Goal: Communication & Community: Answer question/provide support

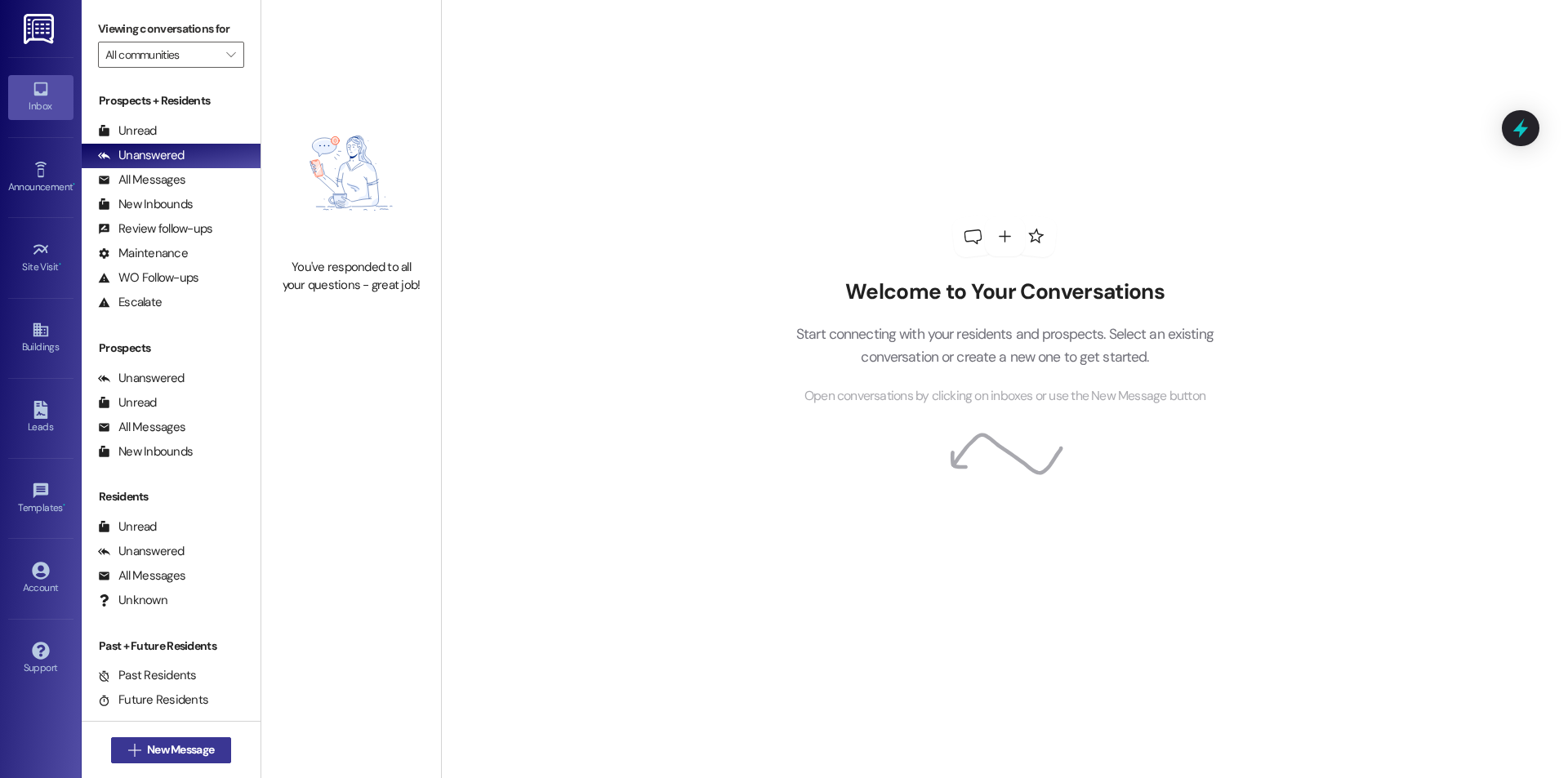
click at [156, 744] on span "New Message" at bounding box center [181, 750] width 67 height 17
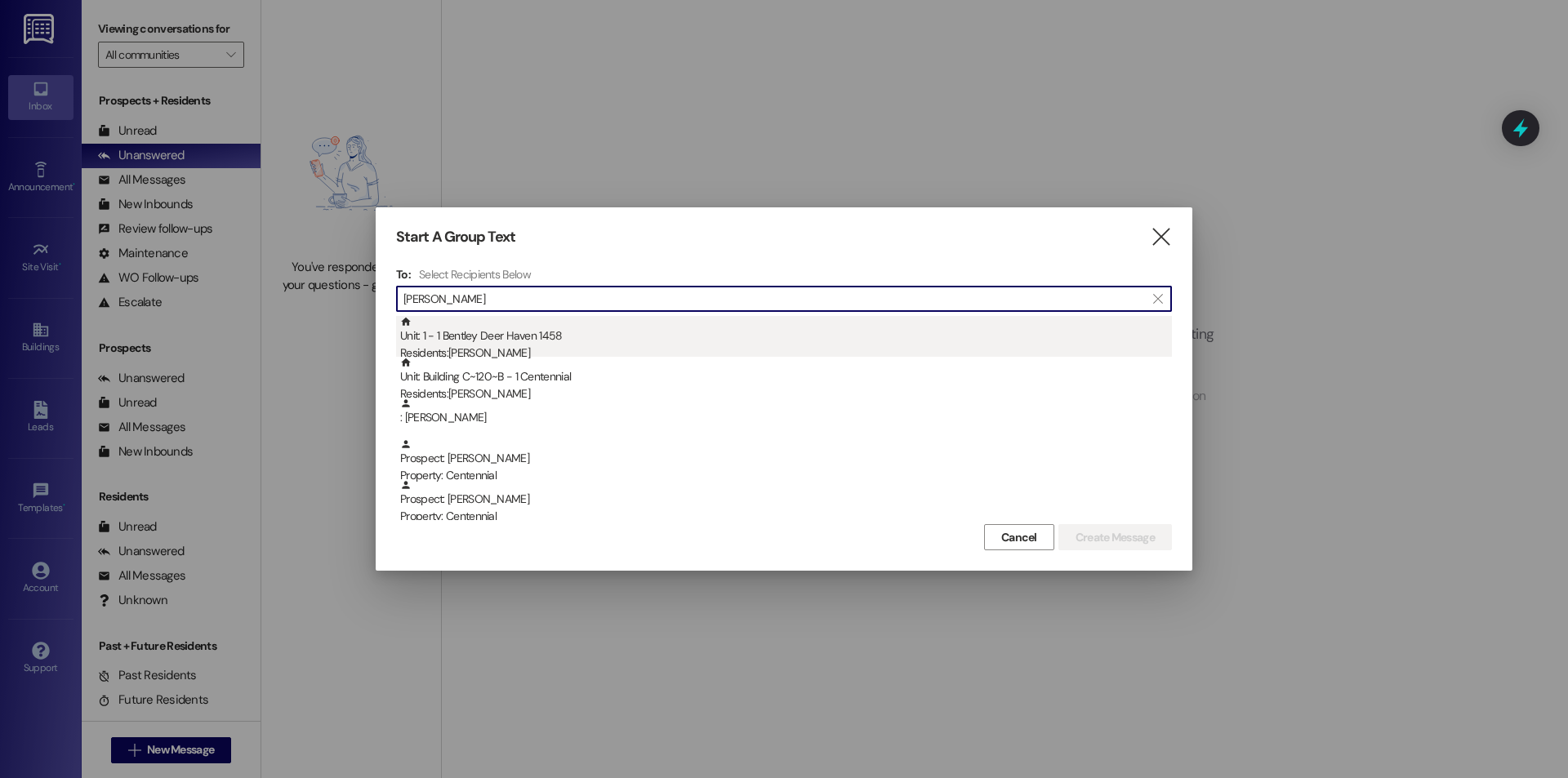
type input "[PERSON_NAME]"
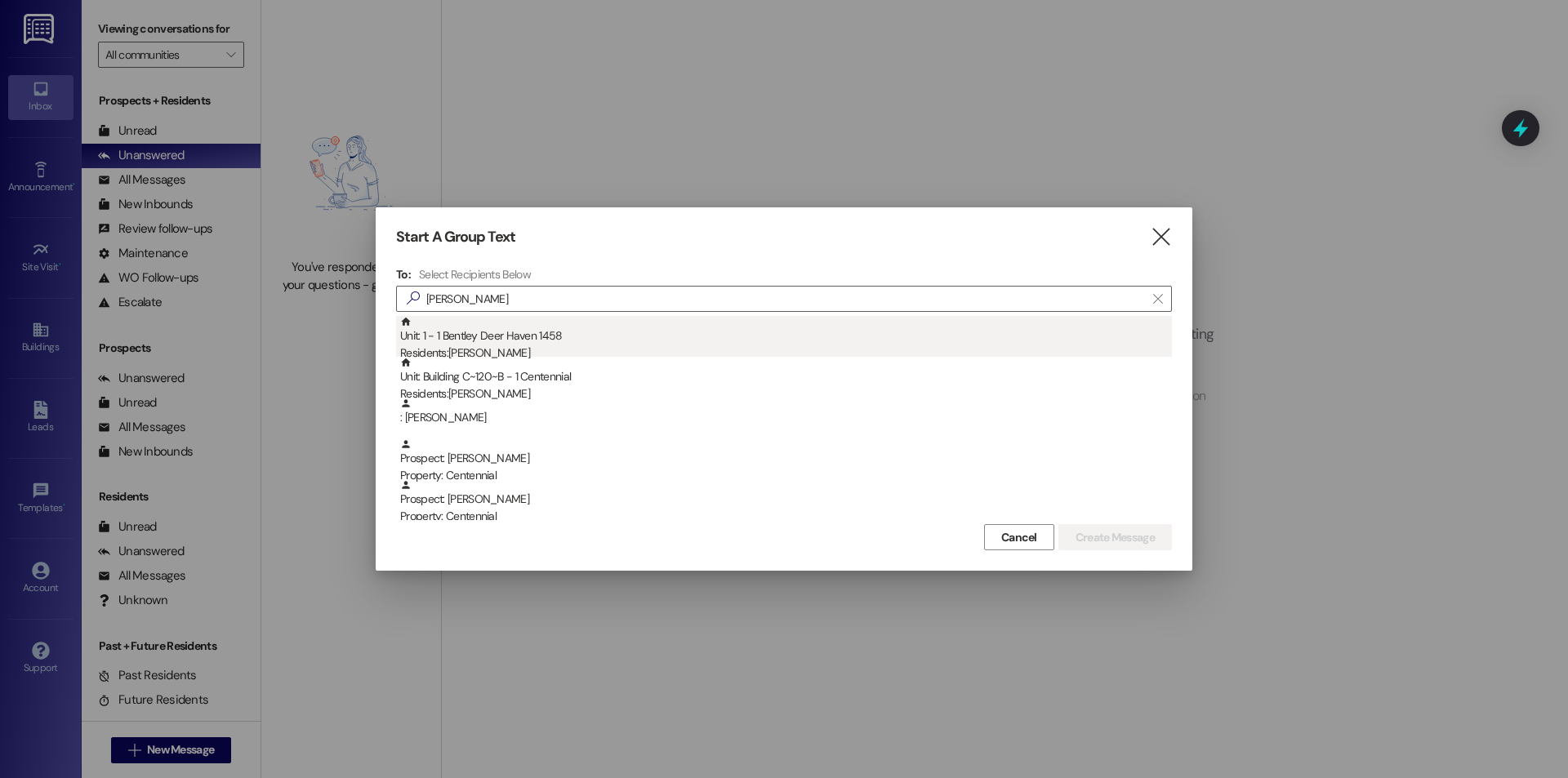
click at [633, 353] on div "Residents: [PERSON_NAME]" at bounding box center [786, 353] width 772 height 17
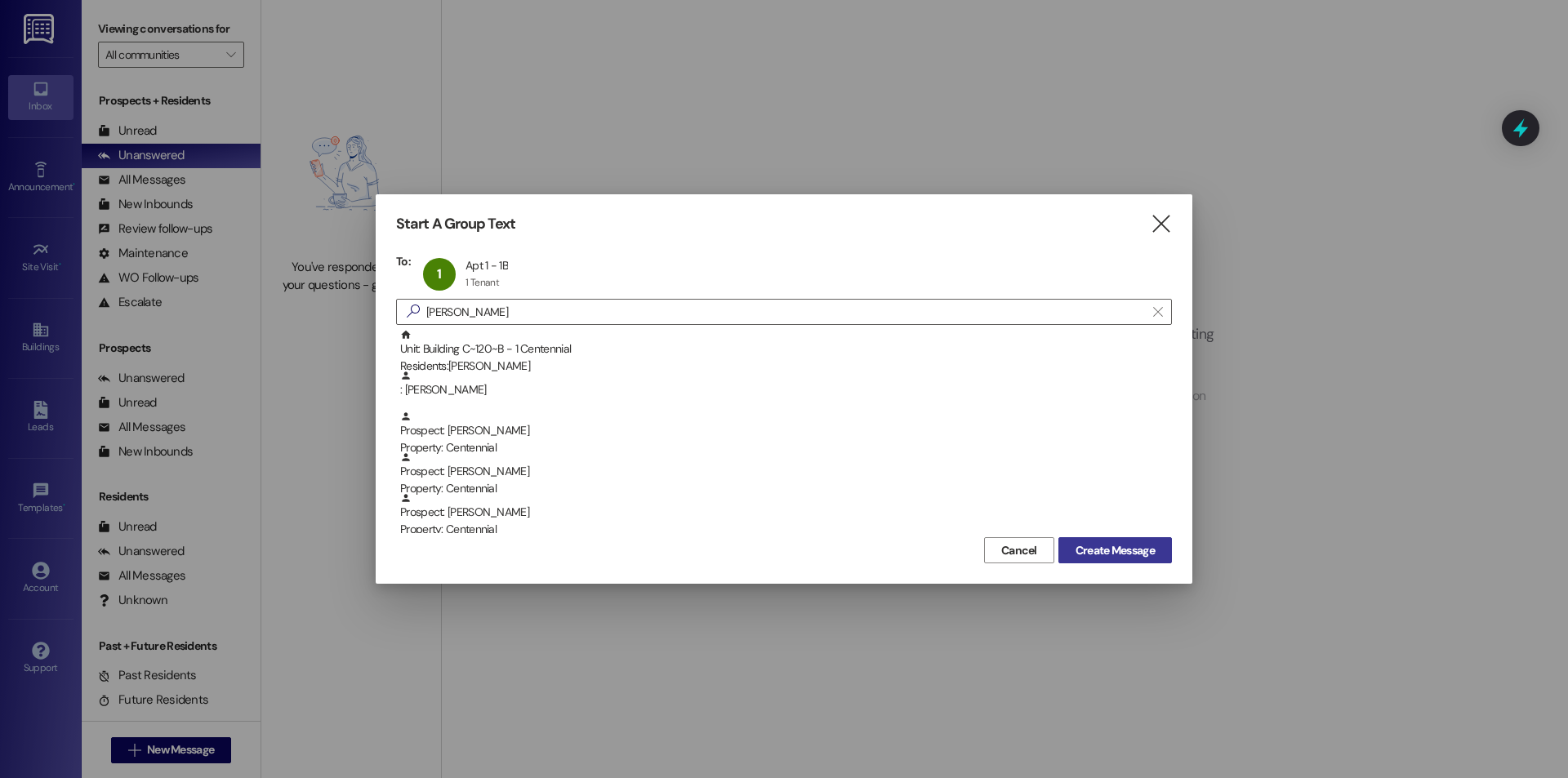
click at [1097, 549] on span "Create Message" at bounding box center [1115, 551] width 79 height 17
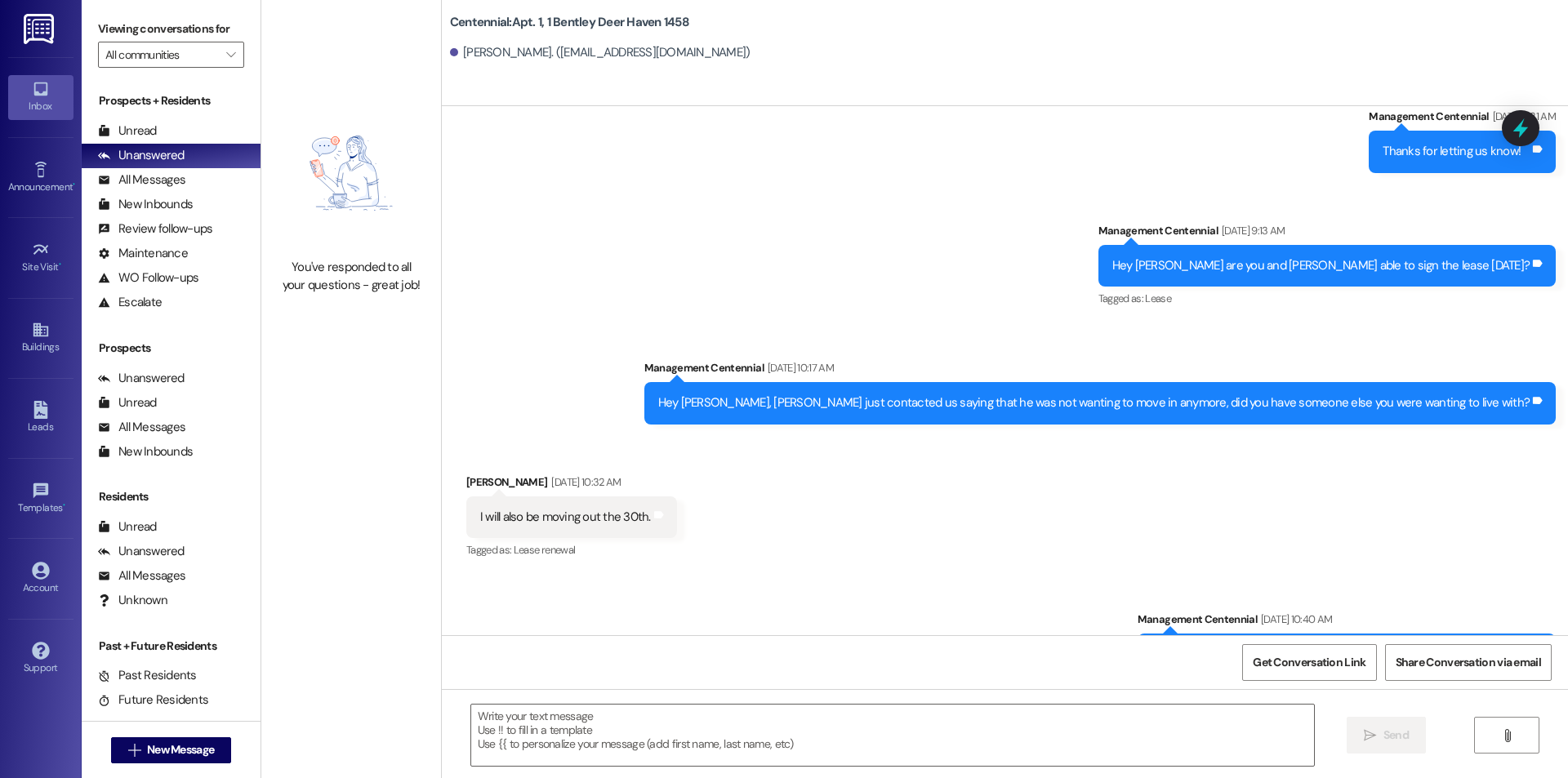
scroll to position [2850, 0]
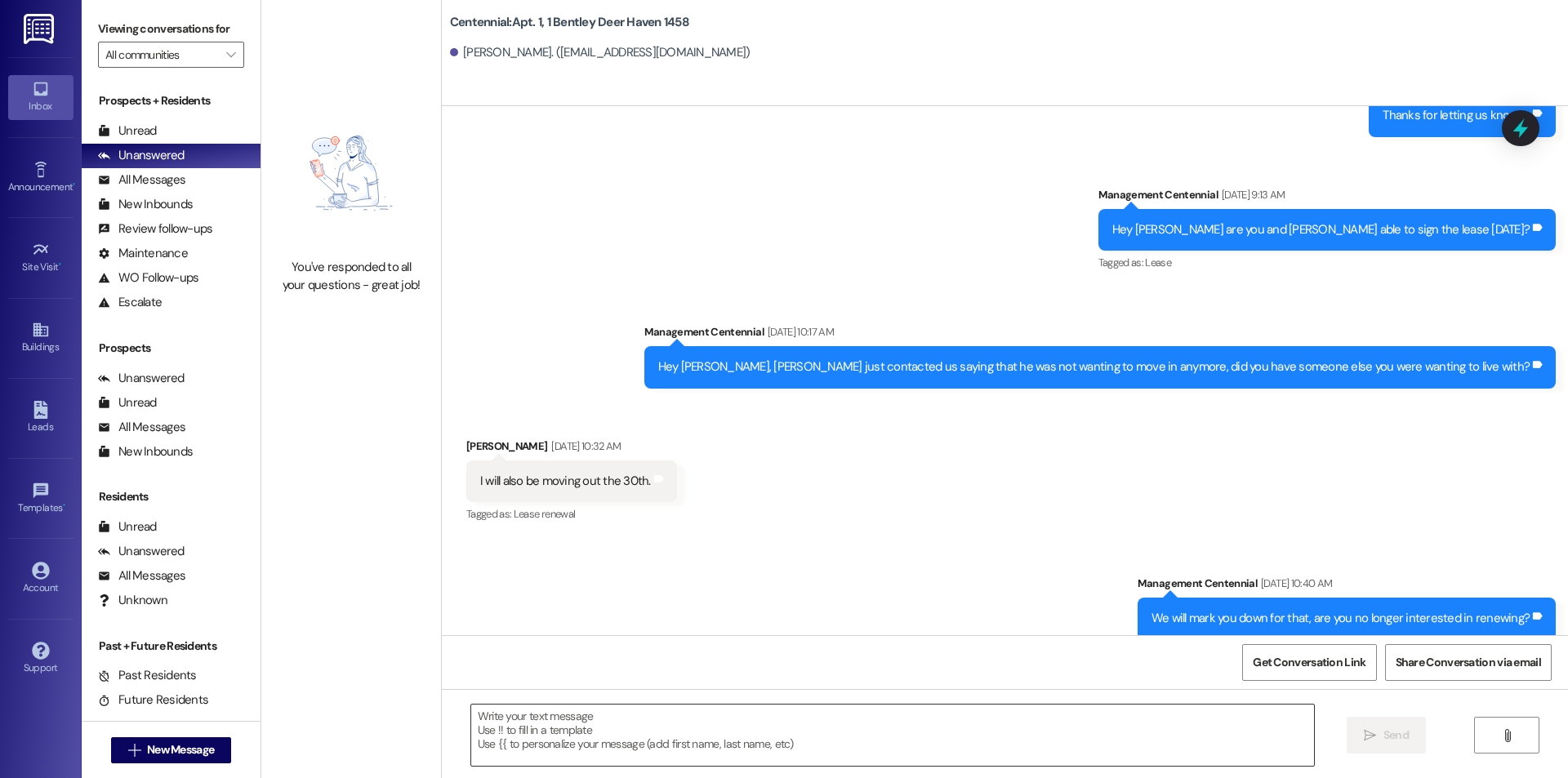
click at [672, 745] on textarea at bounding box center [892, 735] width 843 height 61
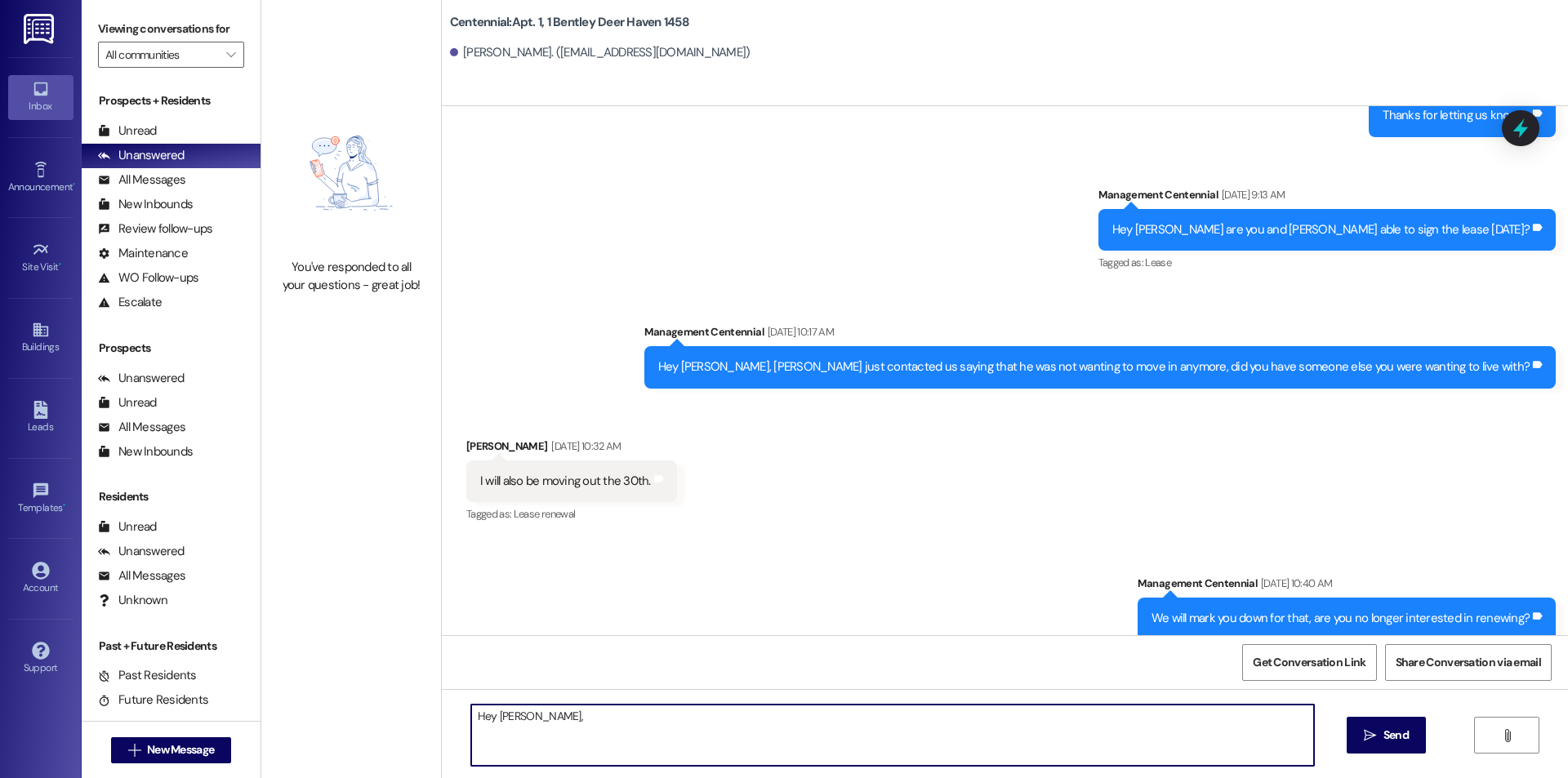
click at [566, 725] on textarea "Hey [PERSON_NAME]," at bounding box center [892, 735] width 843 height 61
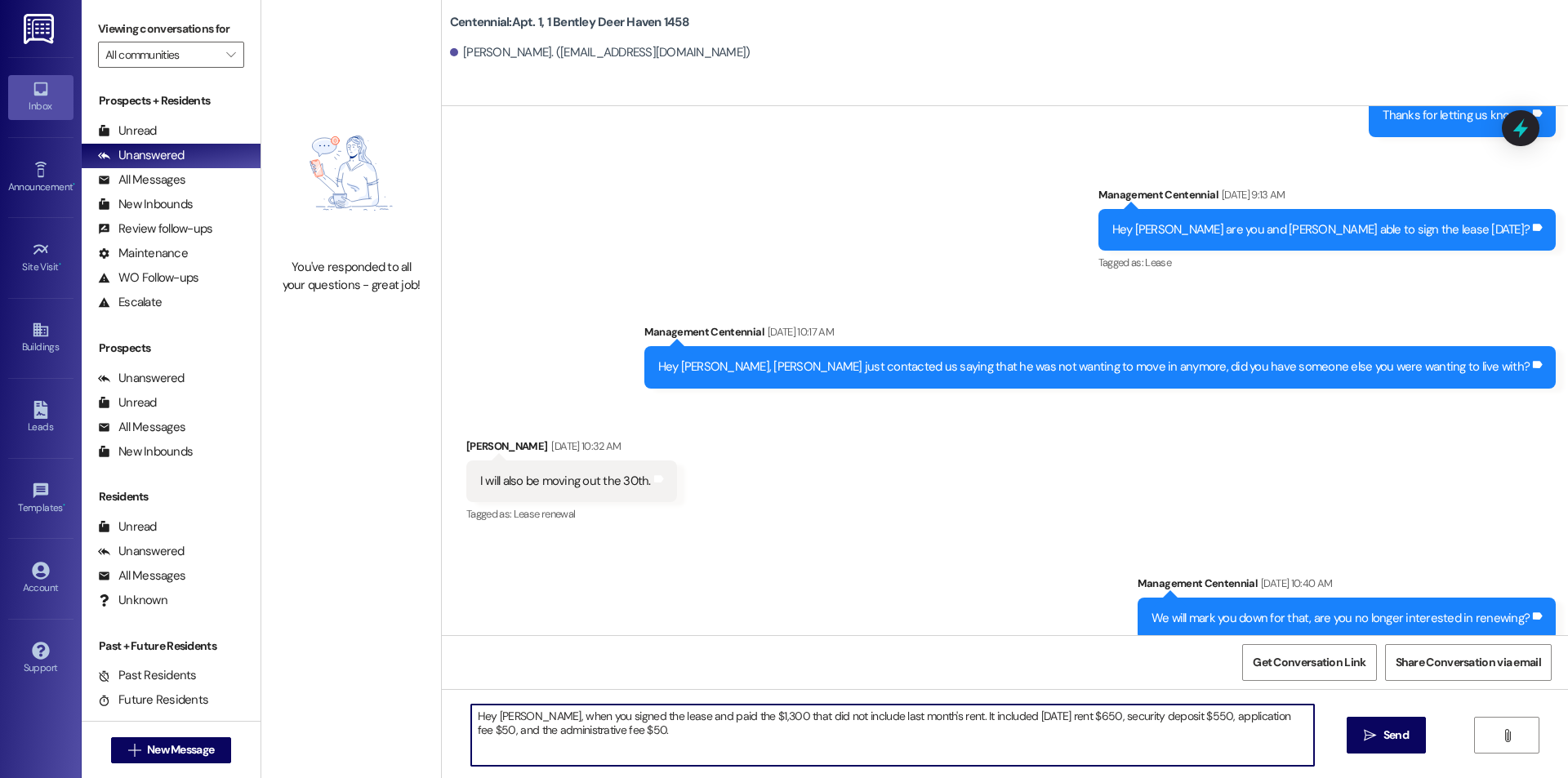
click at [675, 740] on textarea "Hey [PERSON_NAME], when you signed the lease and paid the $1,300 that did not i…" at bounding box center [892, 735] width 843 height 61
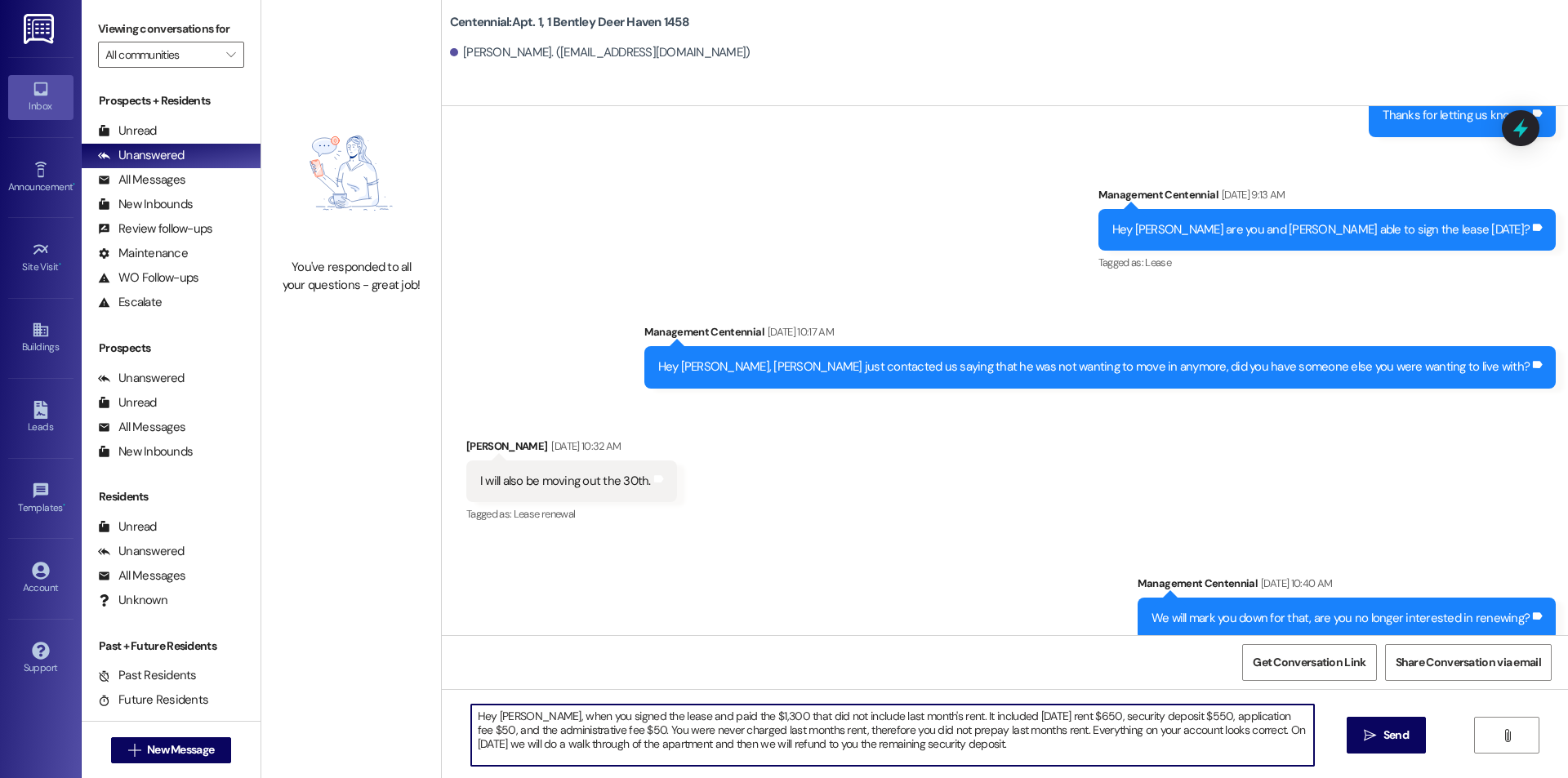
click at [1061, 754] on textarea "Hey Francesca, when you signed the lease and paid the $1,300 that did not inclu…" at bounding box center [892, 735] width 843 height 61
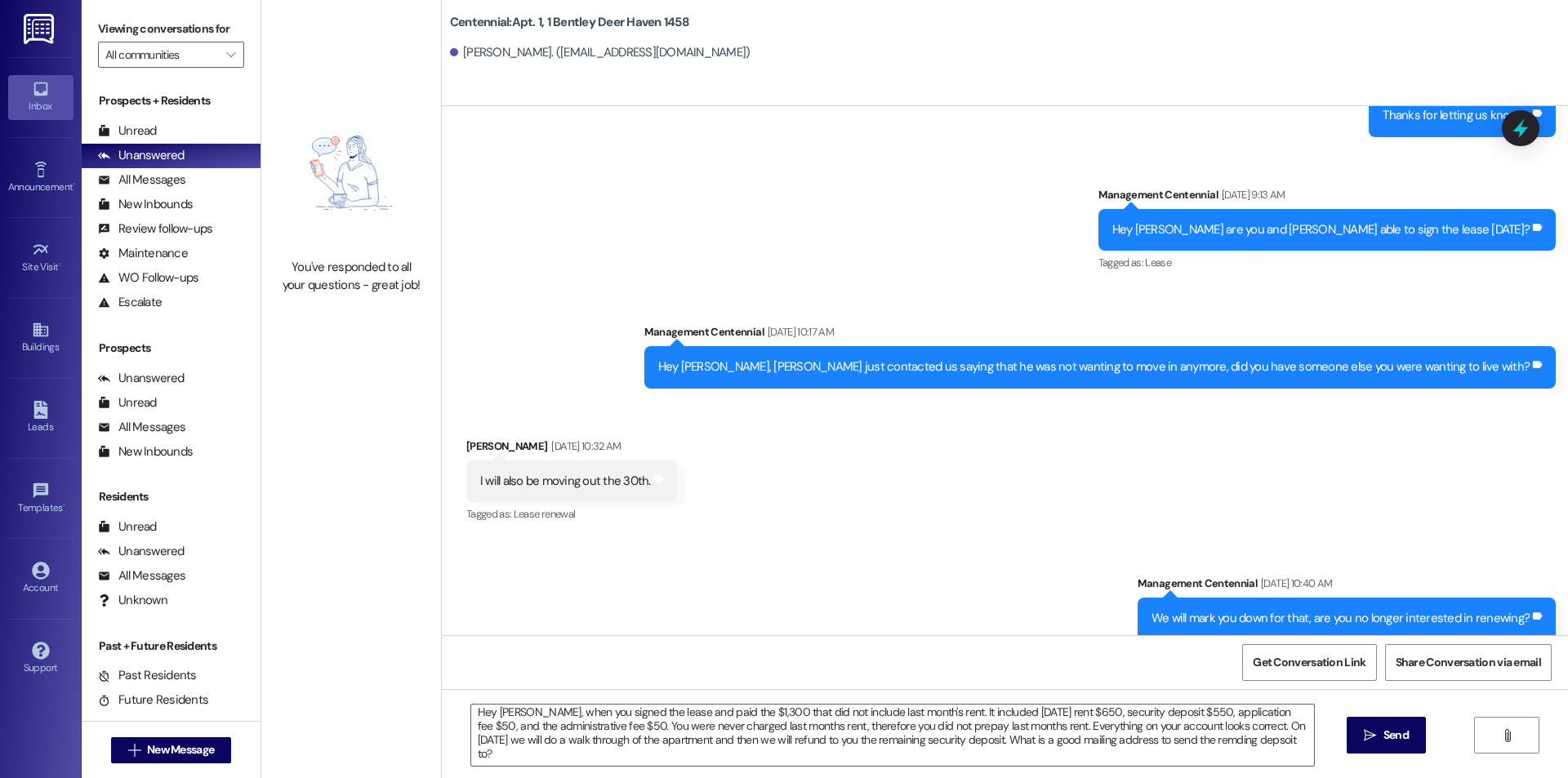
drag, startPoint x: 1265, startPoint y: 745, endPoint x: 1191, endPoint y: 768, distance: 77.5
click at [1191, 768] on div "Hey Francesca, when you signed the lease and paid the $1,300 that did not inclu…" at bounding box center [1004, 750] width 1126 height 123
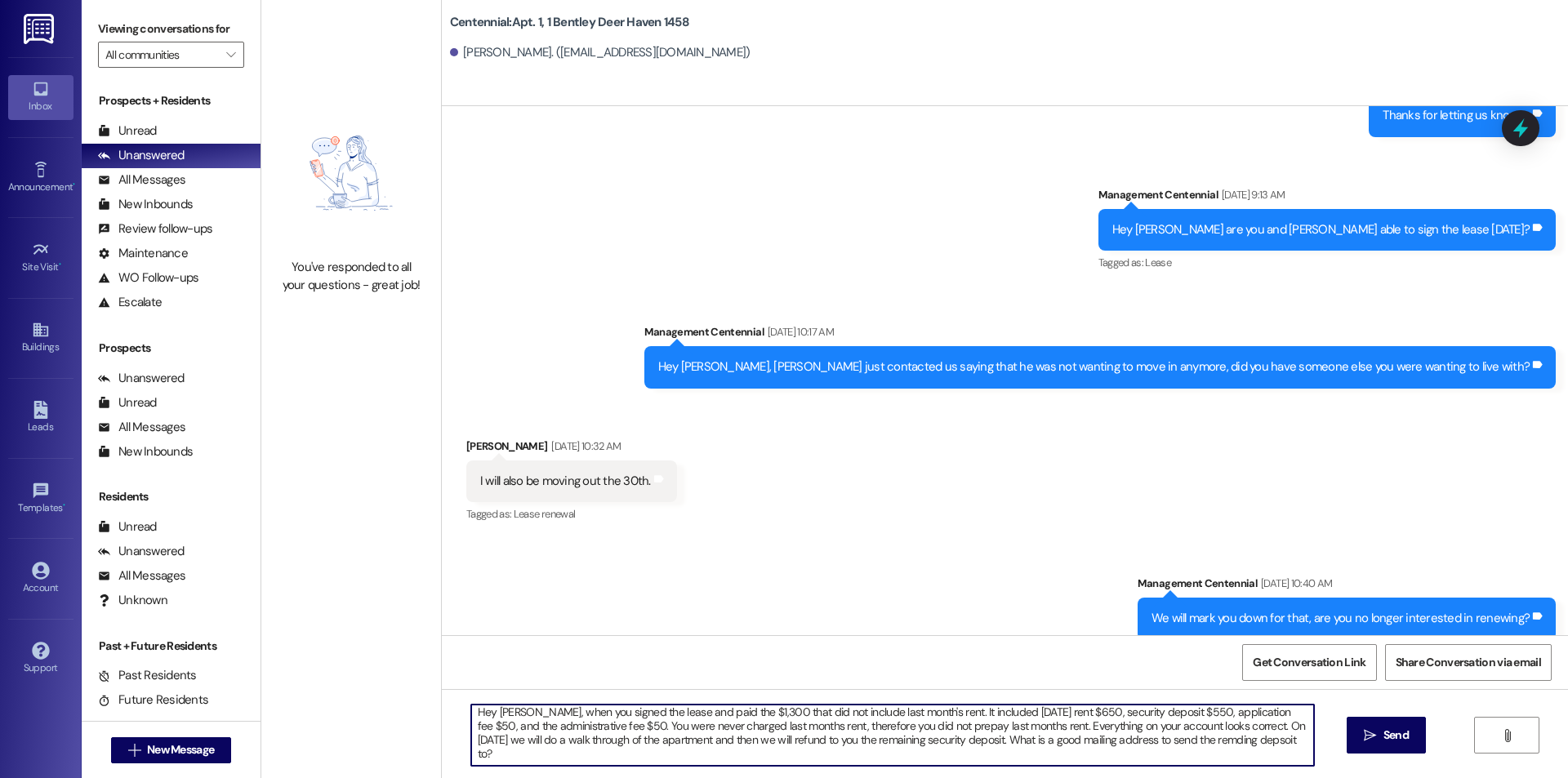
drag, startPoint x: 1290, startPoint y: 745, endPoint x: 1254, endPoint y: 748, distance: 36.1
click at [1254, 748] on textarea "Hey Francesca, when you signed the lease and paid the $1,300 that did not inclu…" at bounding box center [892, 735] width 843 height 61
drag, startPoint x: 1275, startPoint y: 748, endPoint x: 806, endPoint y: 755, distance: 469.1
click at [833, 759] on textarea "Hey Francesca, when you signed the lease and paid the $1,300 that did not inclu…" at bounding box center [892, 735] width 843 height 61
drag, startPoint x: 637, startPoint y: 758, endPoint x: 1045, endPoint y: 741, distance: 408.4
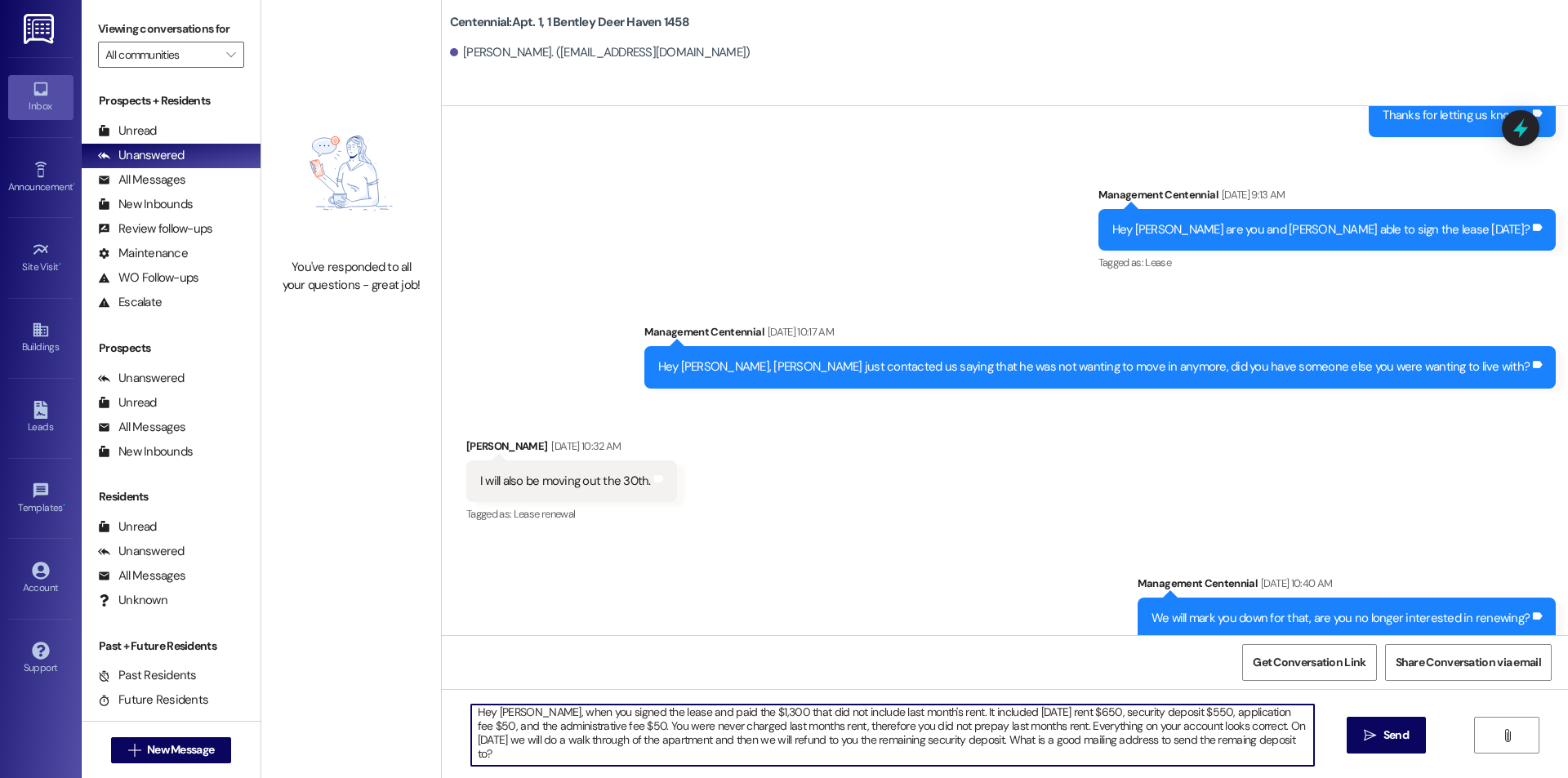
click at [1045, 741] on textarea "Hey Francesca, when you signed the lease and paid the $1,300 that did not inclu…" at bounding box center [892, 735] width 843 height 61
drag, startPoint x: 1292, startPoint y: 744, endPoint x: 385, endPoint y: 661, distance: 910.8
click at [386, 663] on div "You've responded to all your questions - great job! Centennial: Apt. 1, 1 Bentl…" at bounding box center [914, 389] width 1307 height 778
click at [769, 741] on textarea "Hey Francesca, when you signed the lease and paid the $1,300 that did not inclu…" at bounding box center [892, 735] width 843 height 61
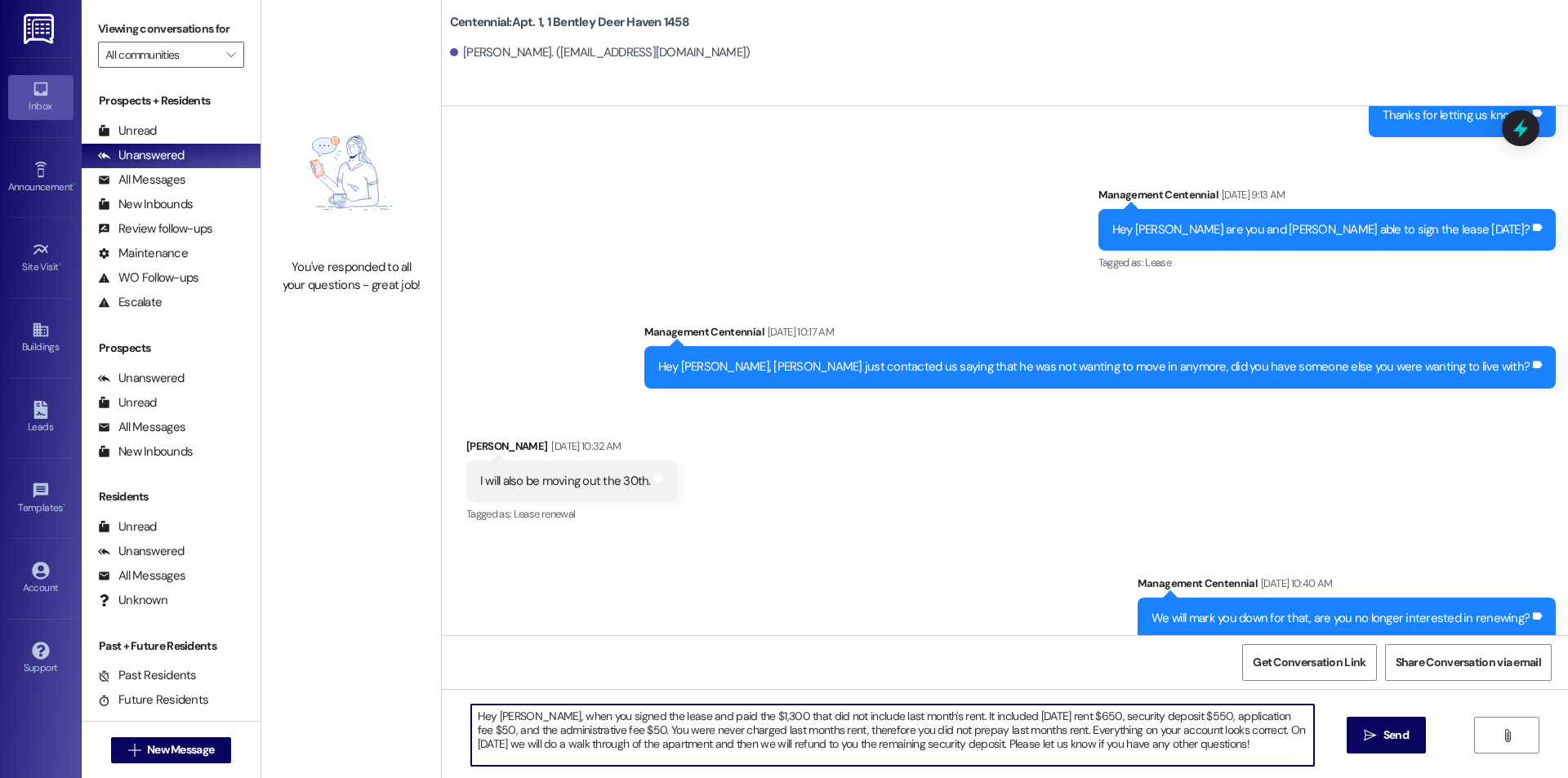
click at [726, 715] on textarea "Hey Francesca, when you signed the lease and paid the $1,300 that did not inclu…" at bounding box center [892, 735] width 843 height 61
drag, startPoint x: 1247, startPoint y: 748, endPoint x: 396, endPoint y: 598, distance: 864.1
click at [396, 598] on div "You've responded to all your questions - great job! Centennial: Apt. 1, 1 Bentl…" at bounding box center [914, 389] width 1307 height 778
click at [1246, 748] on textarea "Hey Francesca, when you signed the lease and paid $1,300 that did not include l…" at bounding box center [892, 735] width 843 height 61
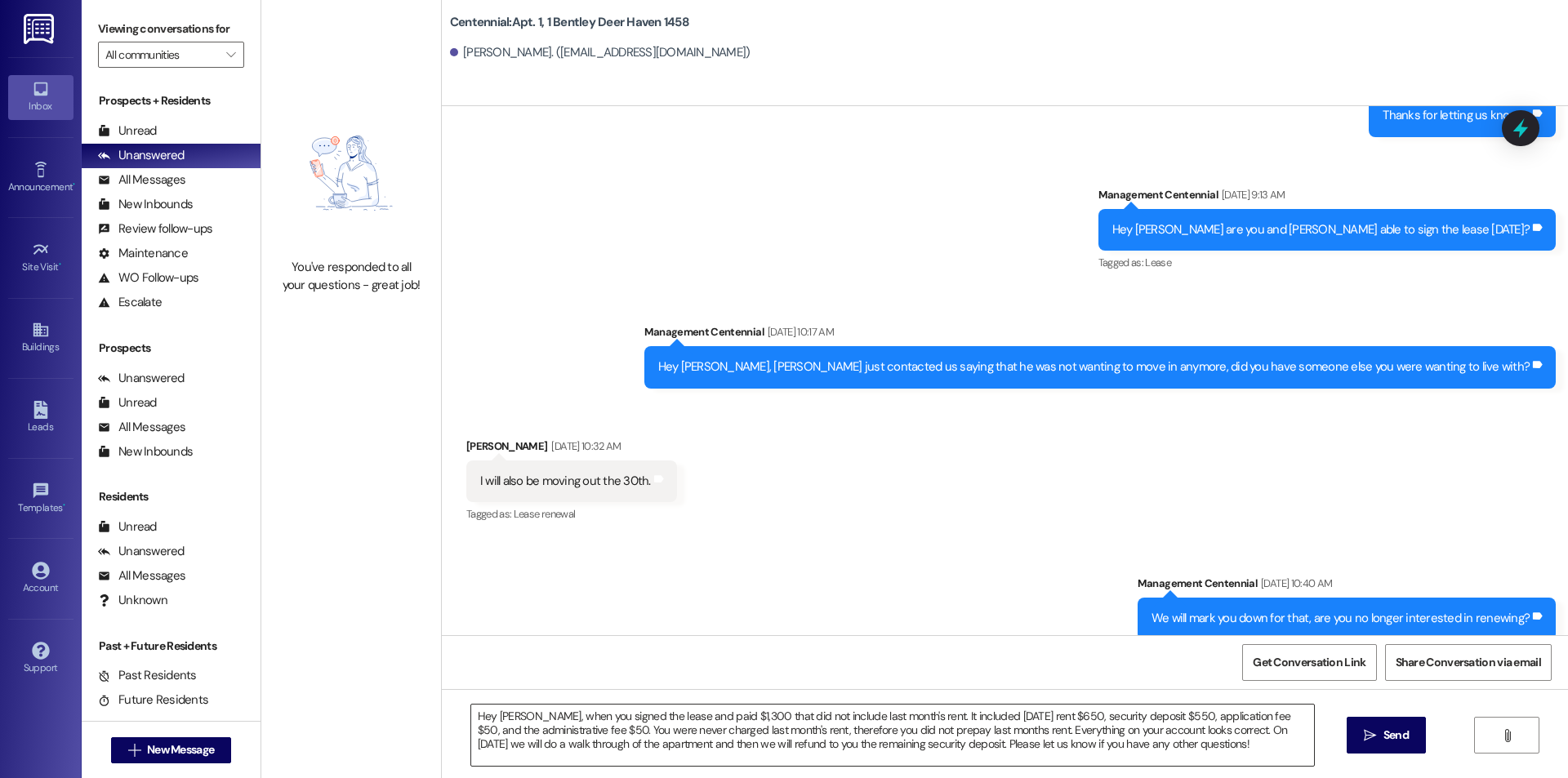
click at [987, 745] on textarea "Hey Francesca, when you signed the lease and paid $1,300 that did not include l…" at bounding box center [892, 735] width 843 height 61
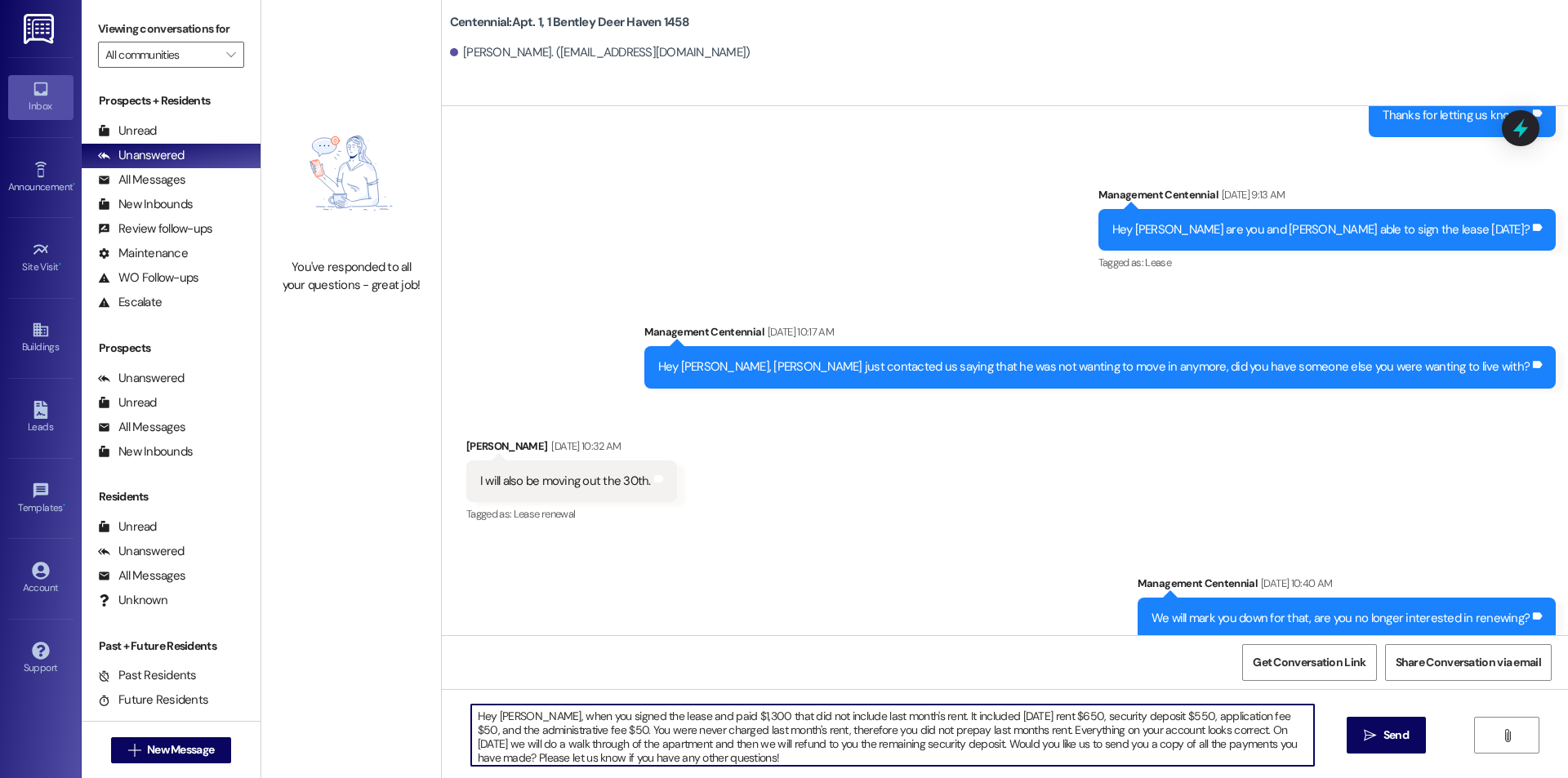
scroll to position [4, 0]
type textarea "Hey Francesca, when you signed the lease and paid $1,300 that did not include l…"
click at [1368, 730] on icon "" at bounding box center [1369, 736] width 12 height 13
drag, startPoint x: 856, startPoint y: 758, endPoint x: 414, endPoint y: 643, distance: 456.7
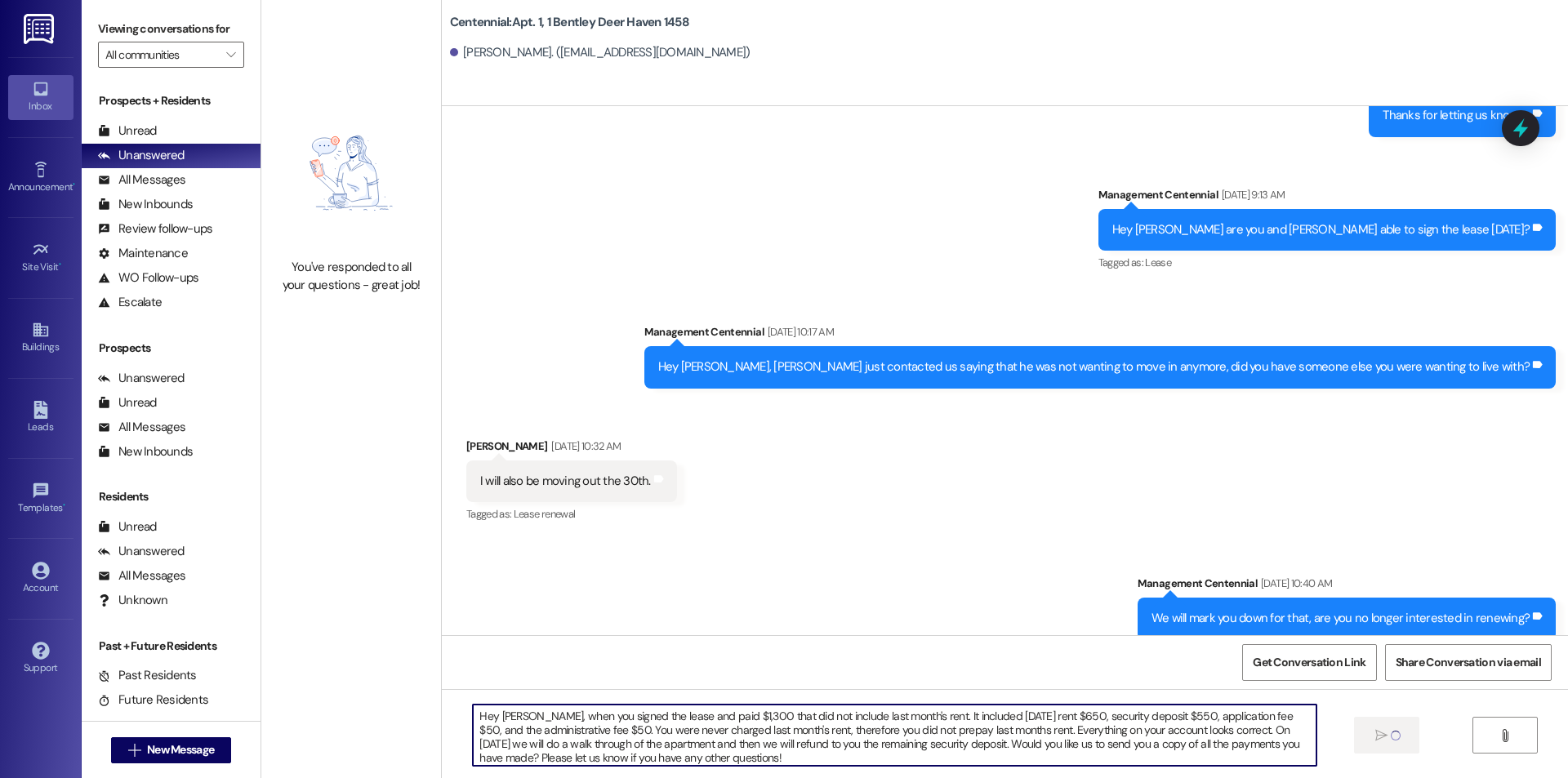
click at [414, 643] on div "You've responded to all your questions - great job! Centennial: Apt. 1, 1 Bentl…" at bounding box center [914, 389] width 1307 height 778
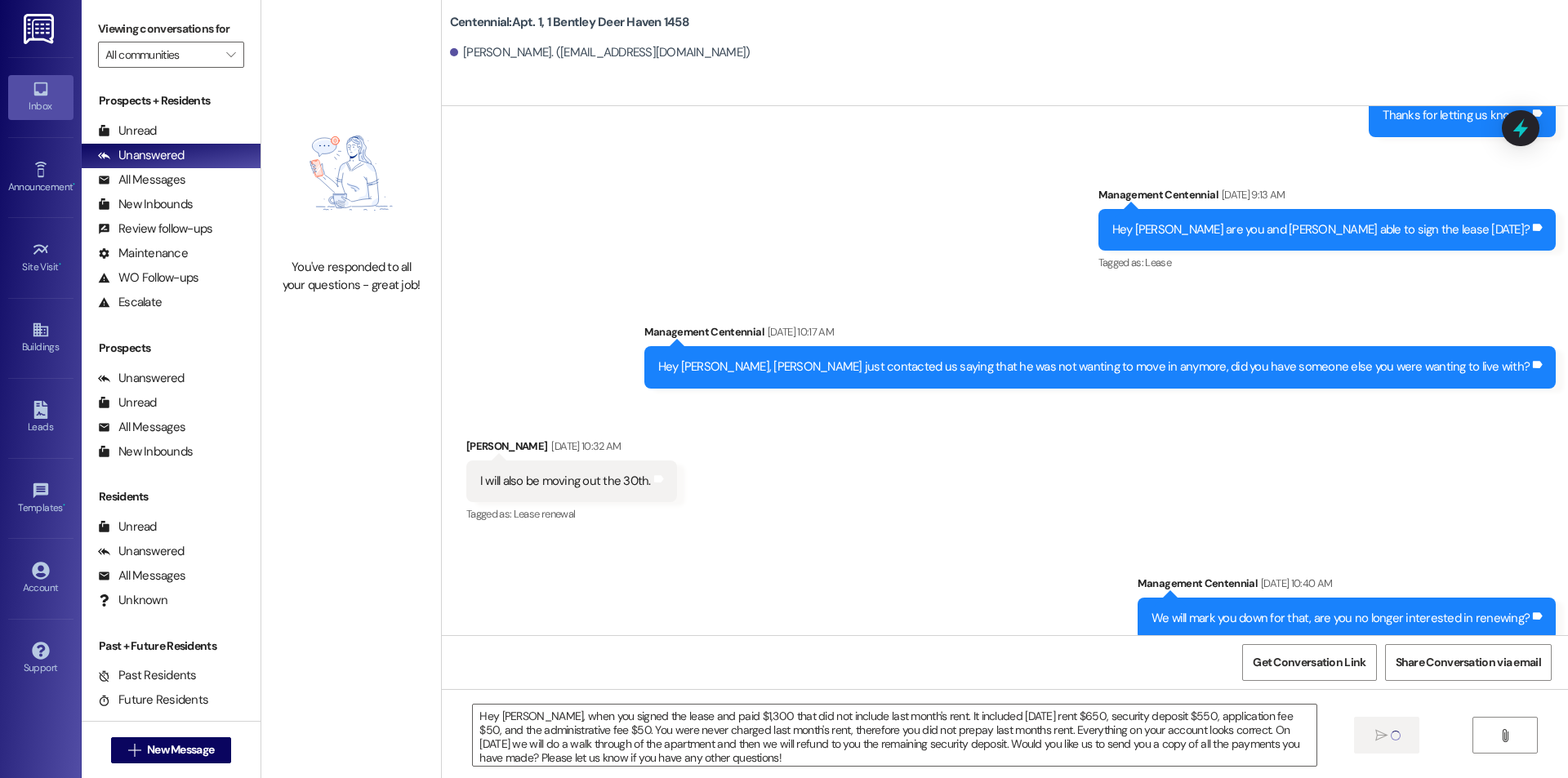
click at [933, 771] on div "Hey Francesca, when you signed the lease and paid $1,300 that did not include l…" at bounding box center [1004, 750] width 1126 height 123
click at [941, 762] on textarea "Hey Francesca, when you signed the lease and paid $1,300 that did not include l…" at bounding box center [894, 735] width 843 height 61
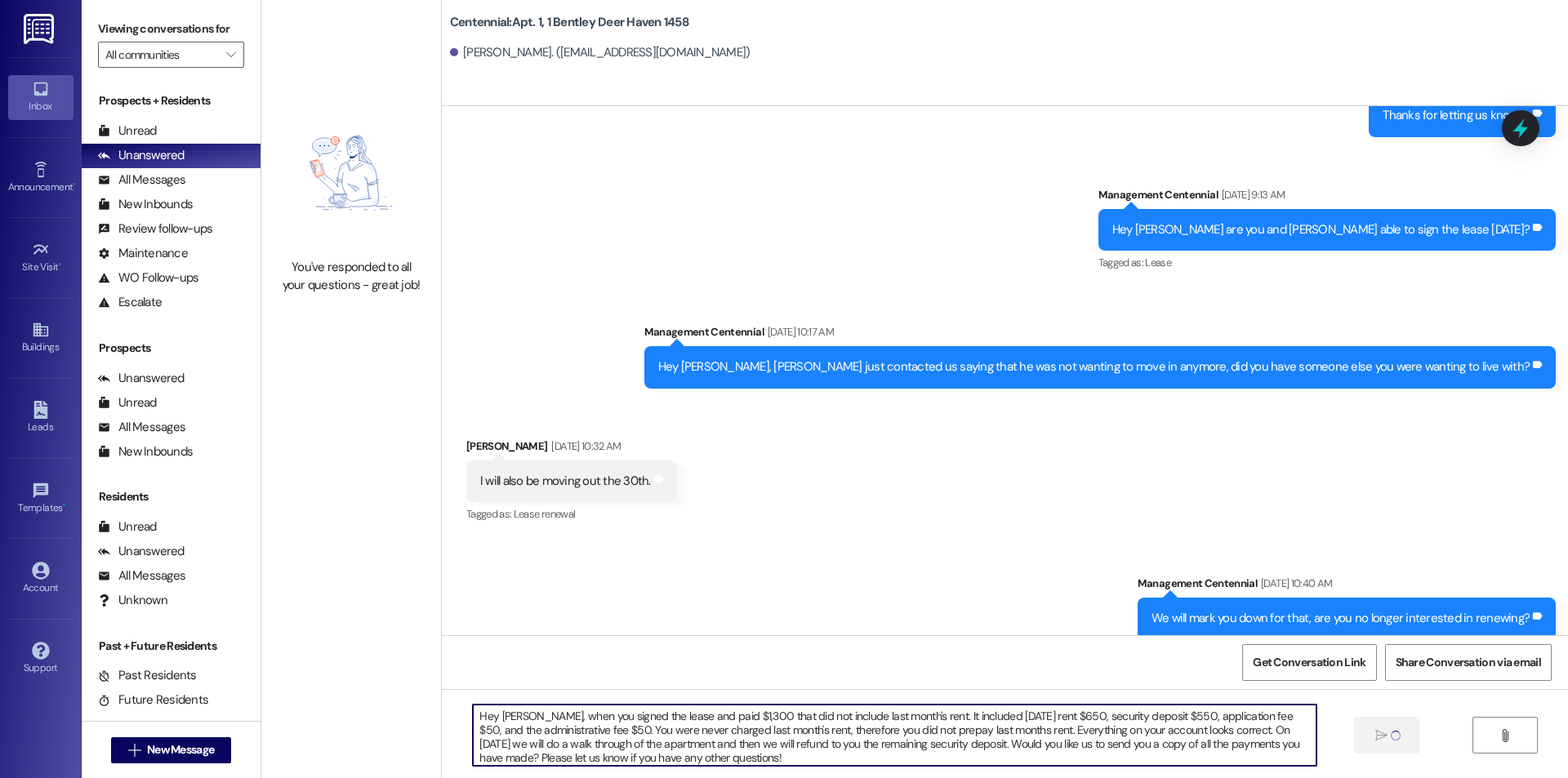
drag, startPoint x: 854, startPoint y: 761, endPoint x: 399, endPoint y: 668, distance: 464.4
click at [402, 671] on div "You've responded to all your questions - great job! Centennial: Apt. 1, 1 Bentl…" at bounding box center [914, 389] width 1307 height 778
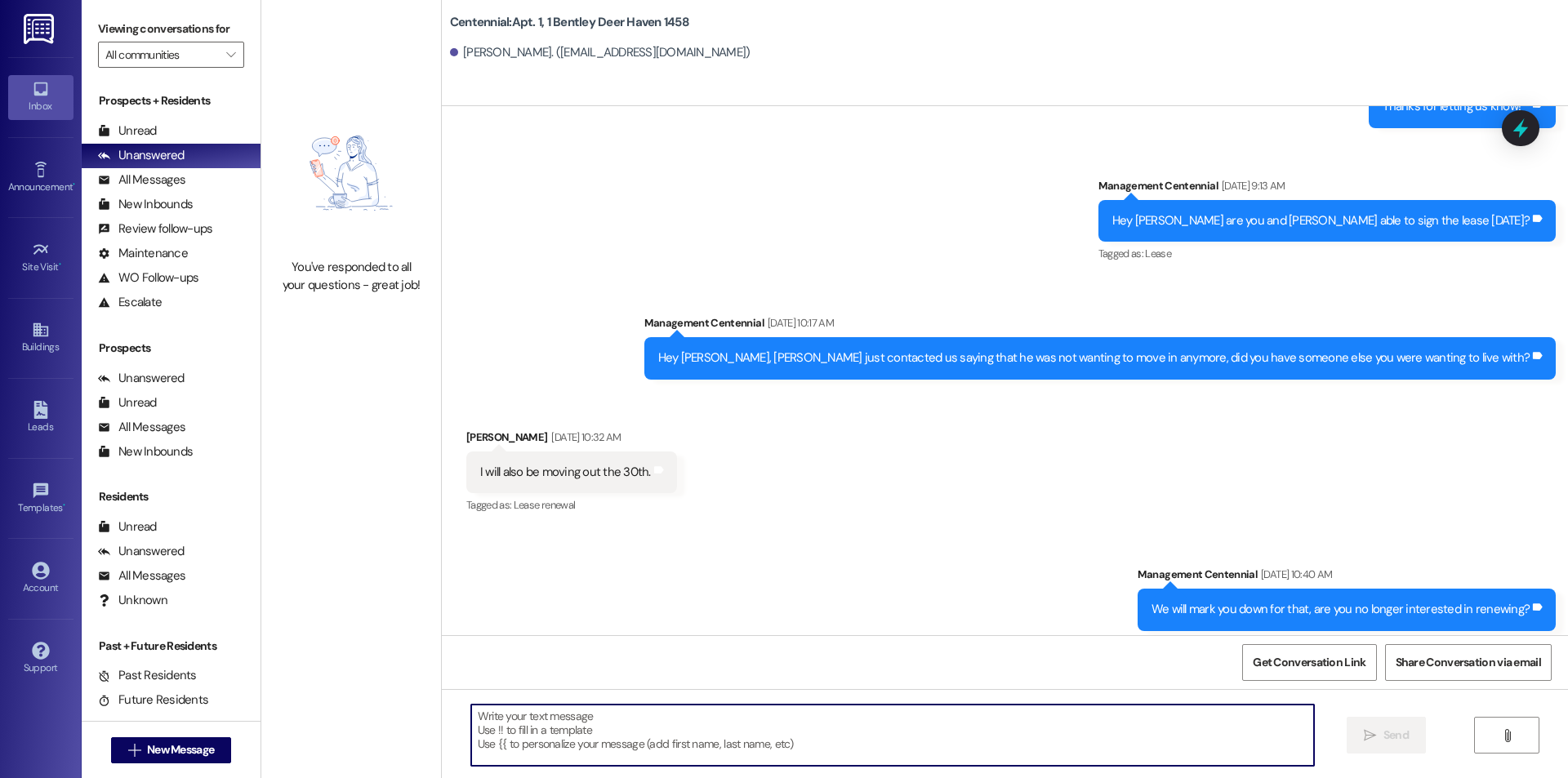
scroll to position [3016, 0]
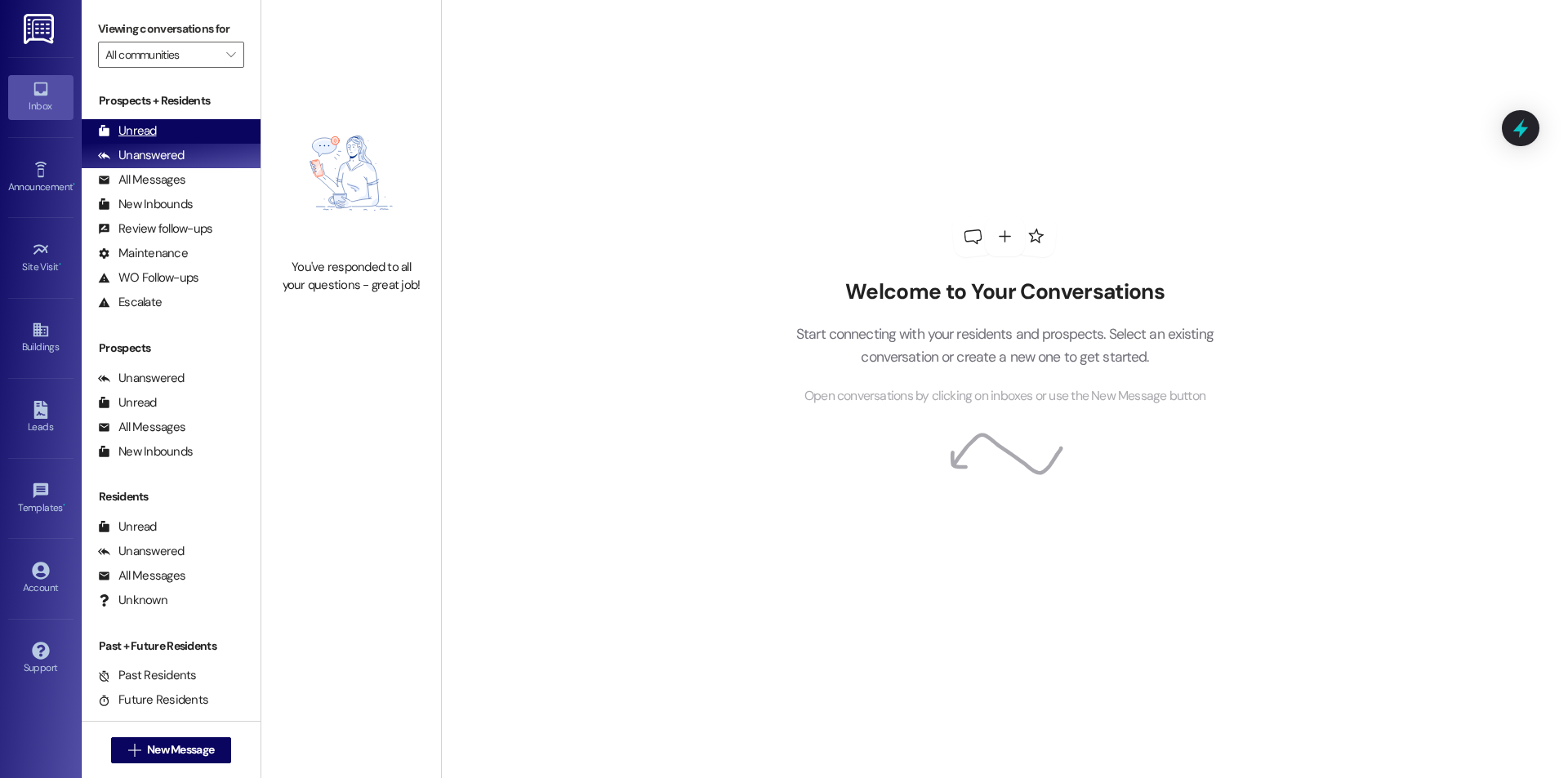
click at [181, 126] on div "Unread (0)" at bounding box center [171, 131] width 179 height 25
click at [160, 124] on div "Unread (0)" at bounding box center [171, 131] width 179 height 25
click at [200, 152] on div "Unanswered (0)" at bounding box center [171, 156] width 179 height 25
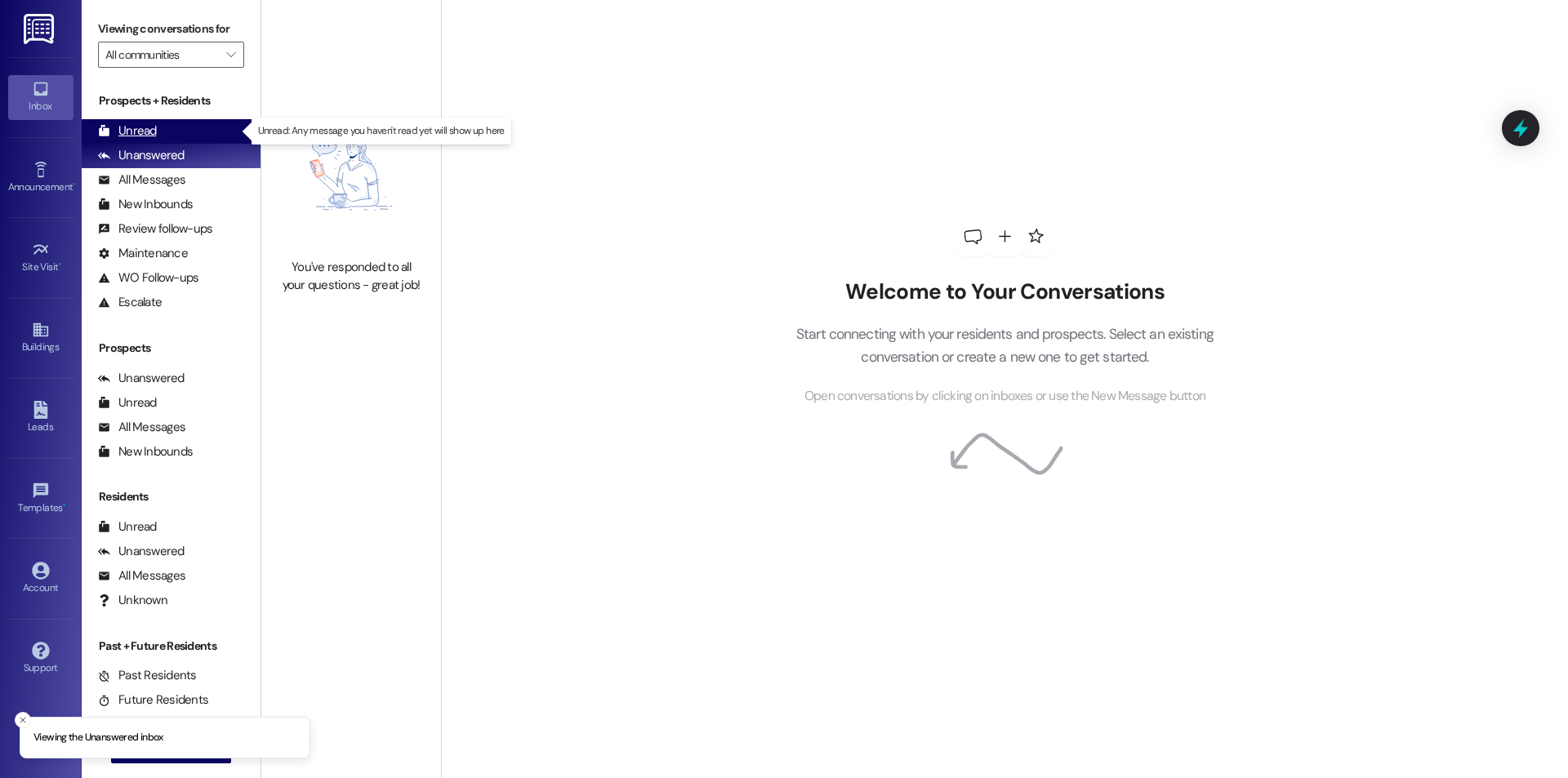
click at [195, 137] on div "Unread (0)" at bounding box center [171, 131] width 179 height 25
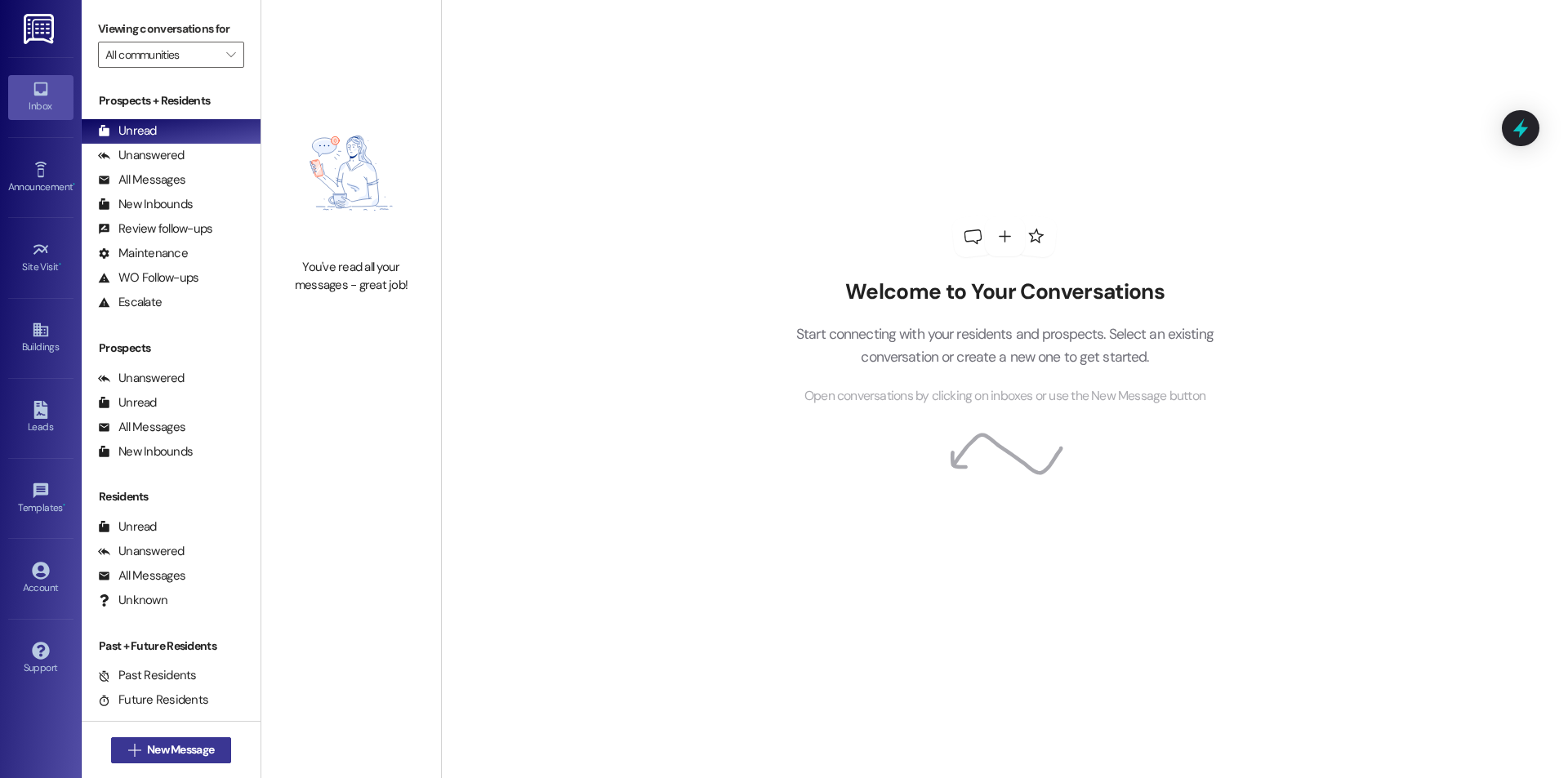
click at [190, 741] on button " New Message" at bounding box center [171, 750] width 121 height 27
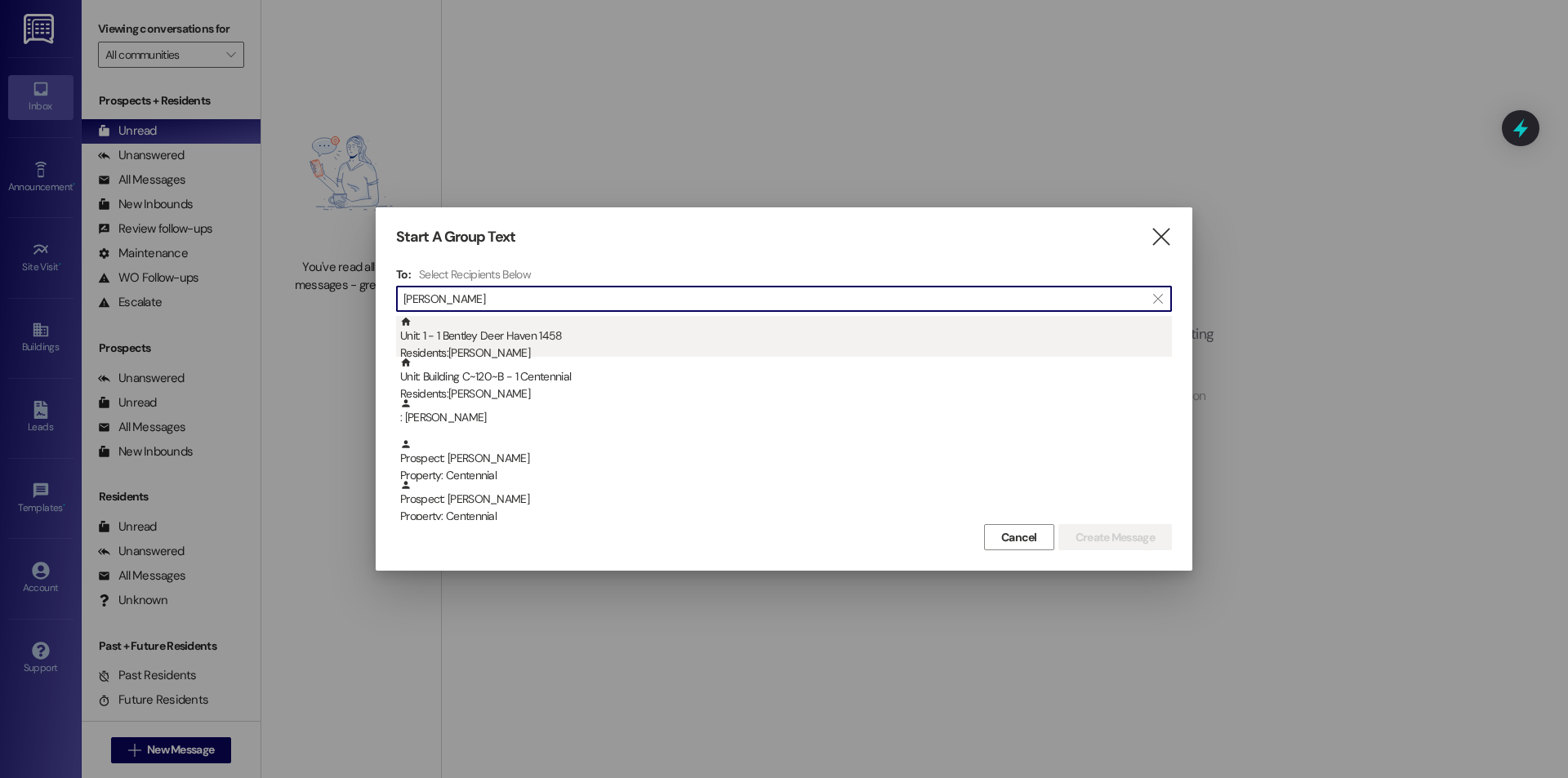
type input "[PERSON_NAME]"
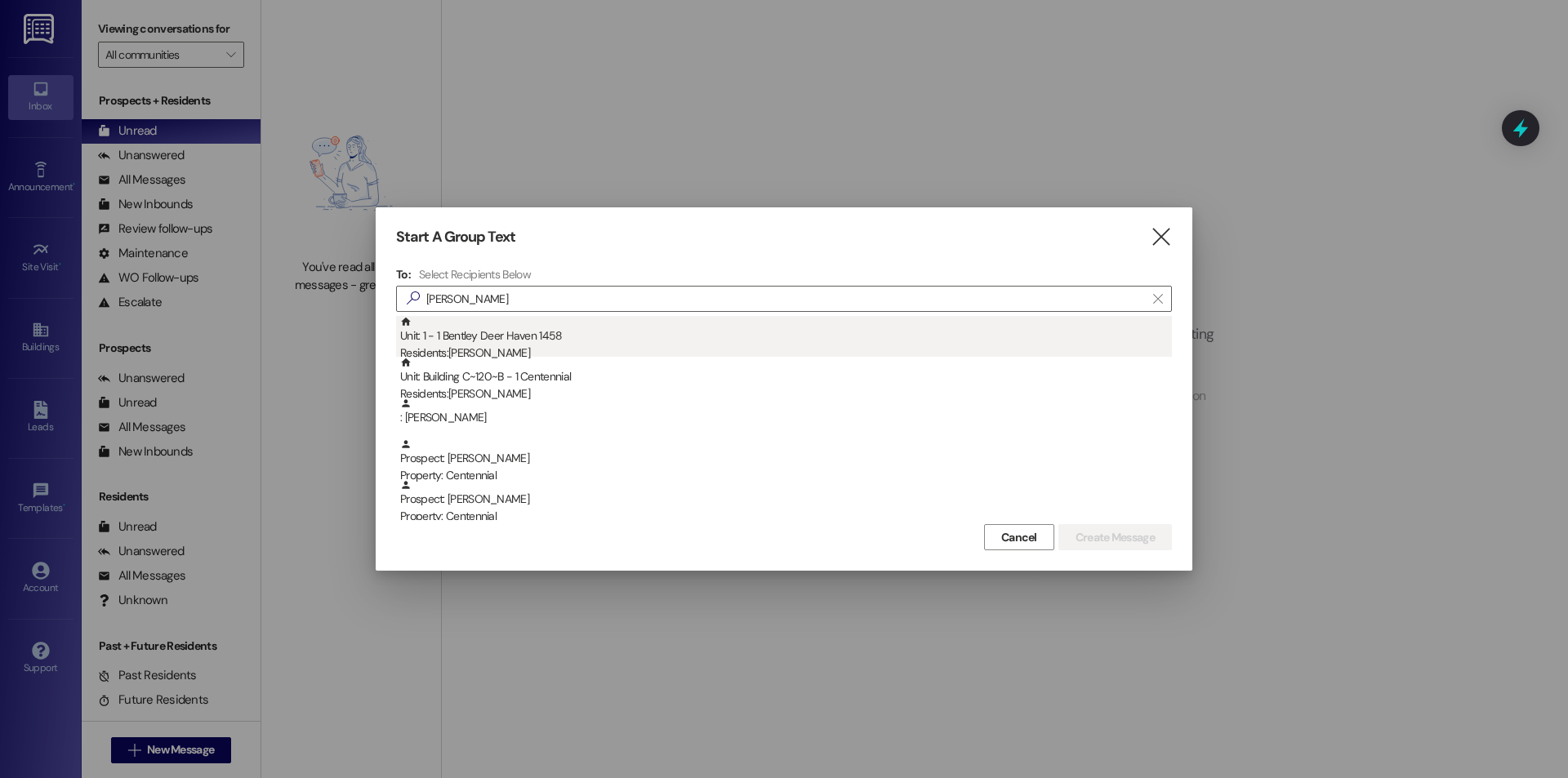
click at [481, 337] on div "Unit: 1 - 1 Bentley Deer Haven 1458 Residents: [PERSON_NAME]" at bounding box center [786, 339] width 772 height 47
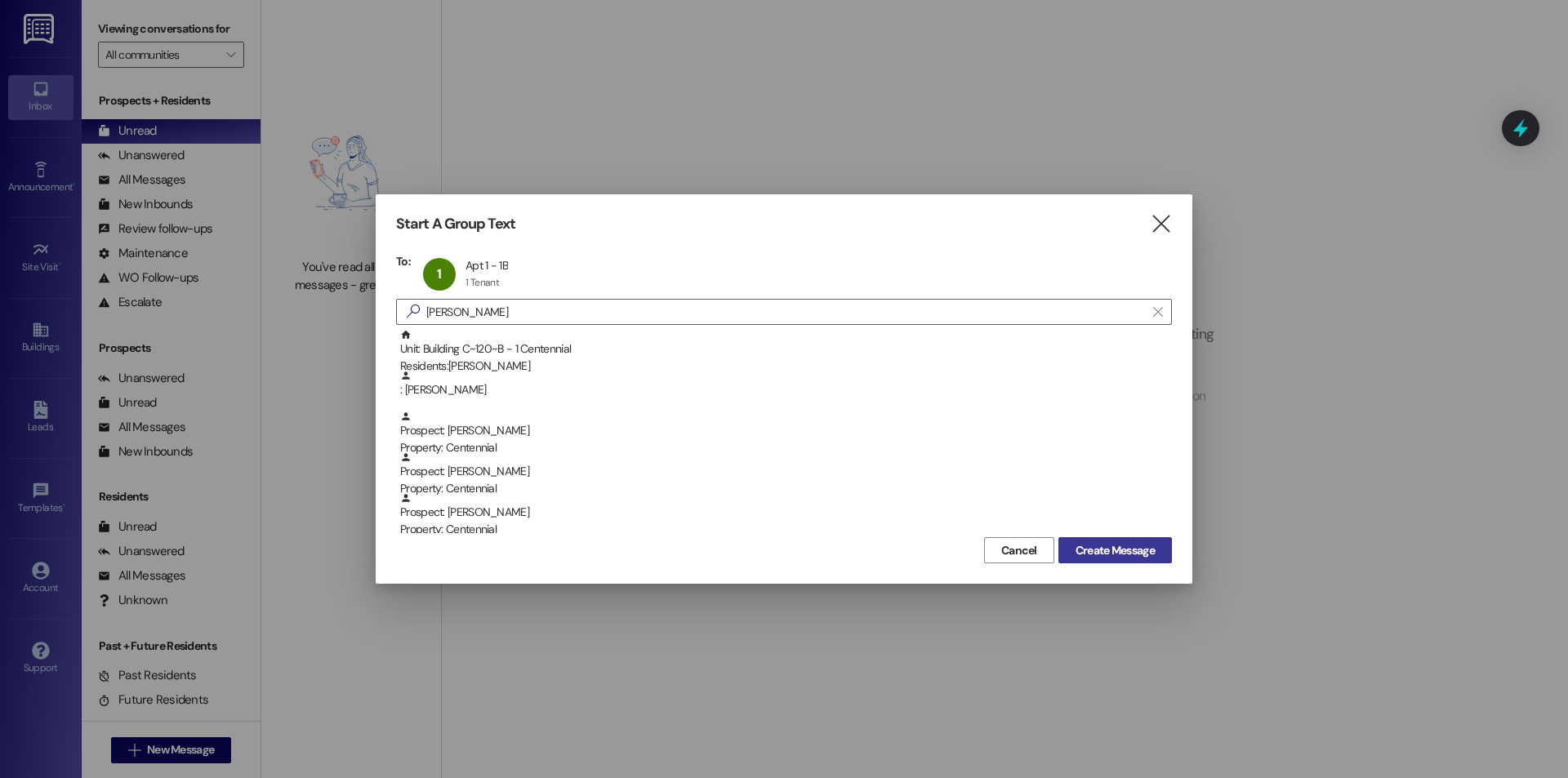
click at [1125, 550] on span "Create Message" at bounding box center [1115, 551] width 79 height 17
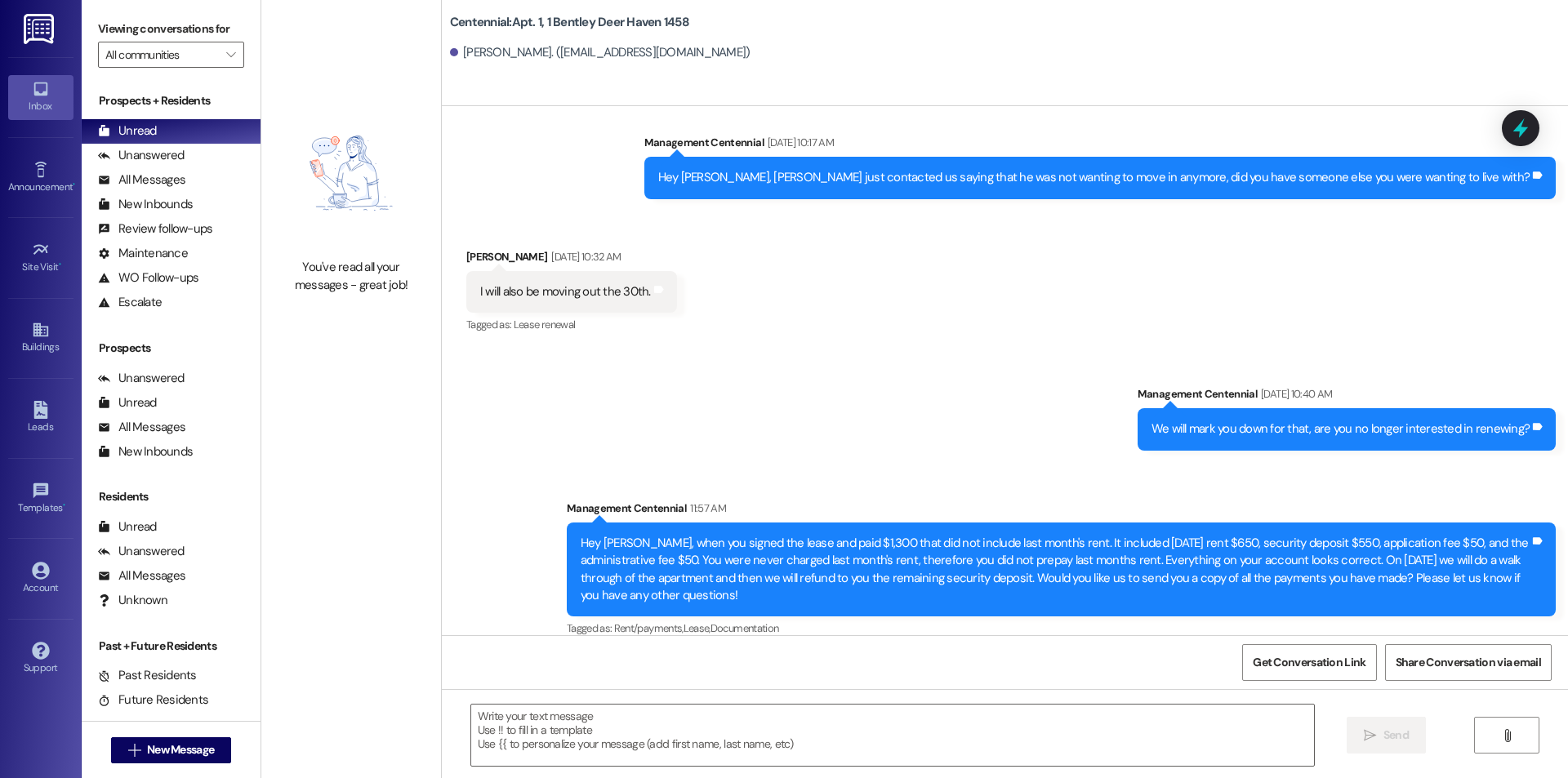
scroll to position [3040, 0]
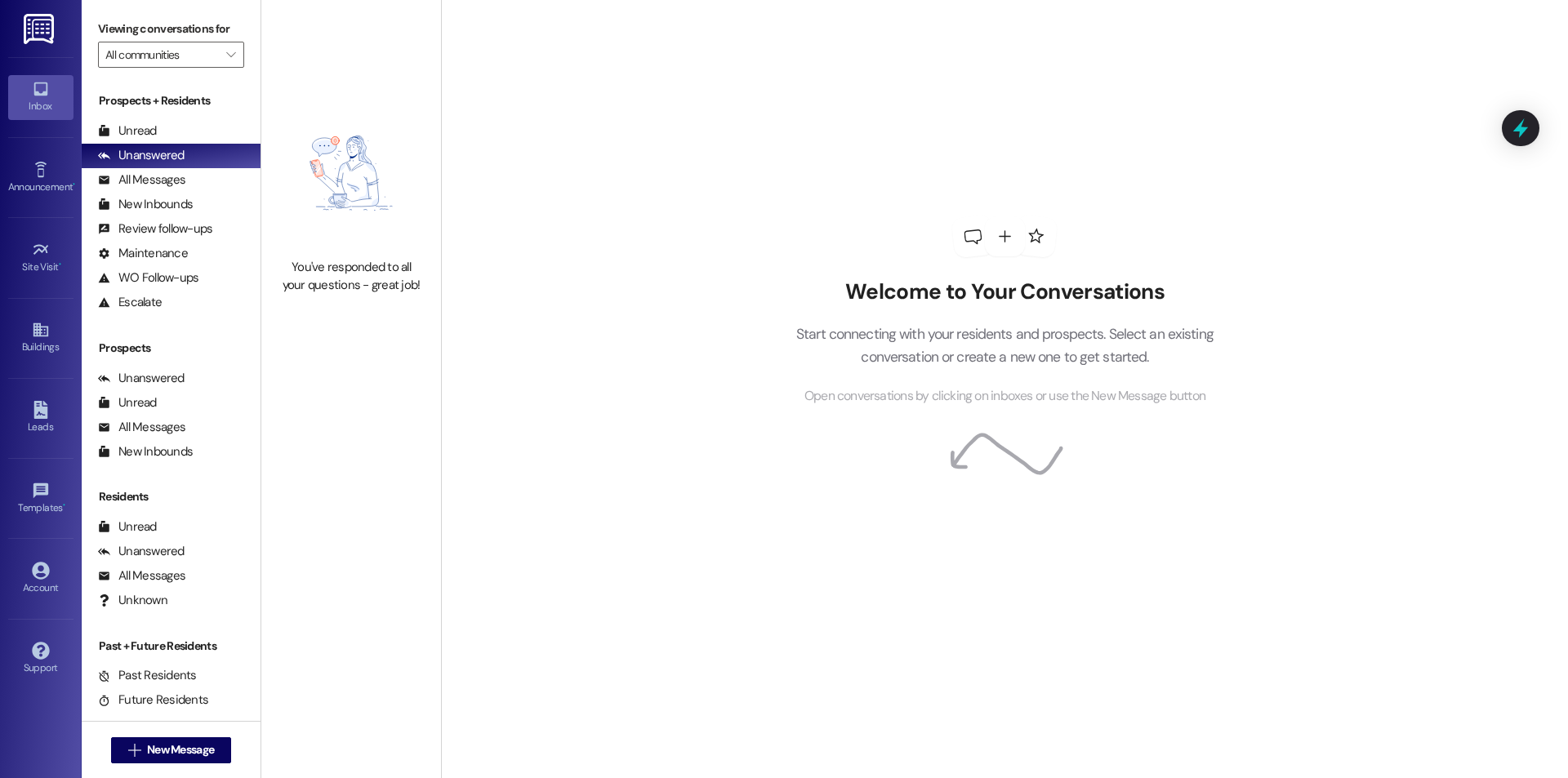
click at [183, 116] on div "Prospects + Residents Unread (0) Unread: Any message you haven't read yet will …" at bounding box center [171, 203] width 179 height 222
click at [172, 130] on div "Unread (0)" at bounding box center [171, 131] width 179 height 25
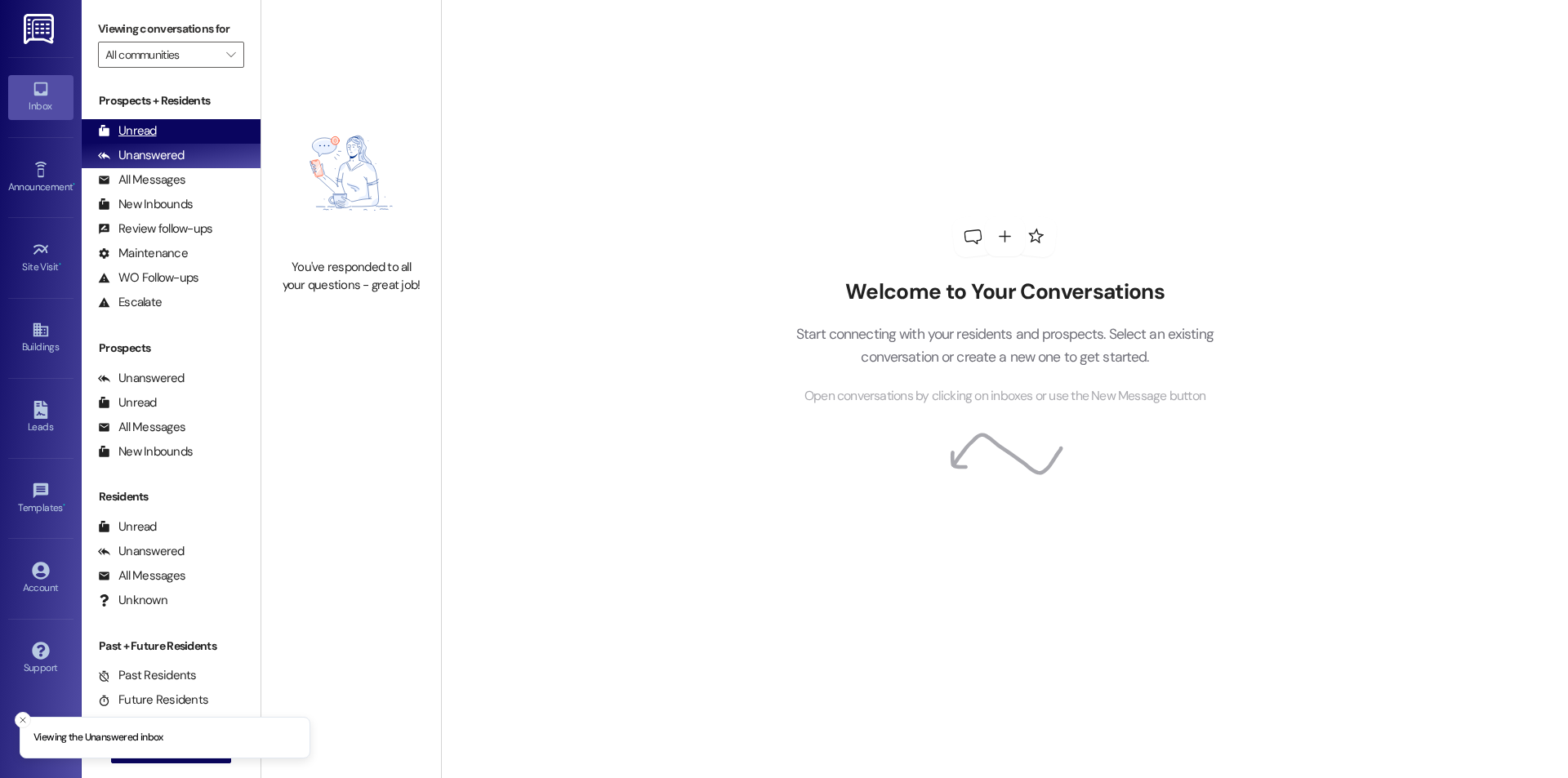
click at [150, 131] on div "Unread" at bounding box center [127, 131] width 59 height 17
